Goal: Entertainment & Leisure: Consume media (video, audio)

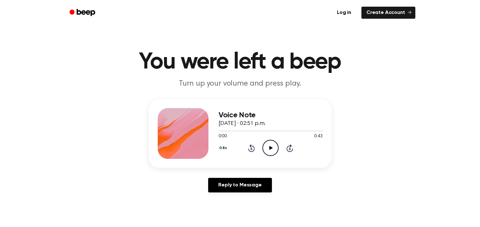
click at [270, 147] on icon at bounding box center [270, 148] width 3 height 4
click at [274, 148] on icon "Play Audio" at bounding box center [270, 148] width 16 height 16
click at [273, 148] on icon "Play Audio" at bounding box center [270, 148] width 16 height 16
click at [273, 148] on icon "Pause Audio" at bounding box center [270, 148] width 16 height 16
click at [273, 148] on icon "Play Audio" at bounding box center [270, 148] width 16 height 16
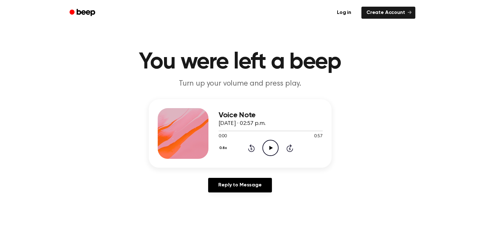
click at [272, 148] on icon at bounding box center [270, 148] width 3 height 4
